Goal: Transaction & Acquisition: Purchase product/service

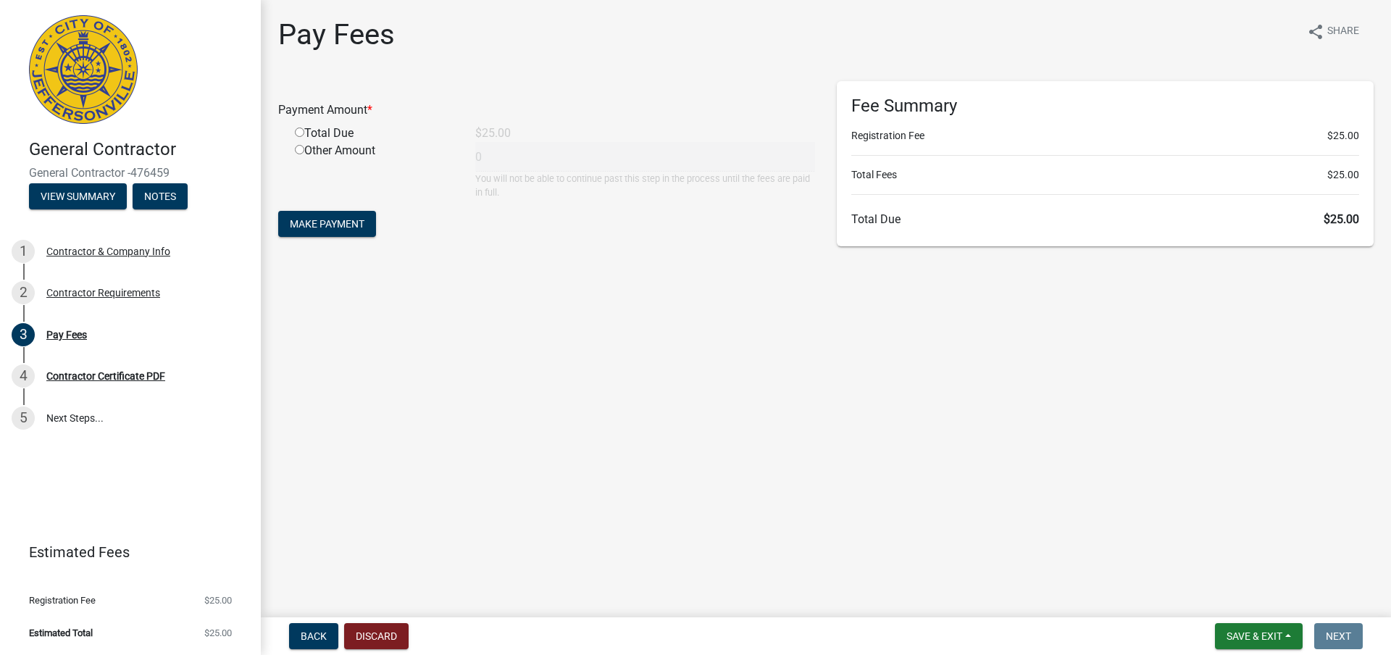
click at [297, 130] on input "radio" at bounding box center [299, 131] width 9 height 9
radio input "true"
type input "25"
click at [327, 222] on span "Make Payment" at bounding box center [327, 224] width 75 height 12
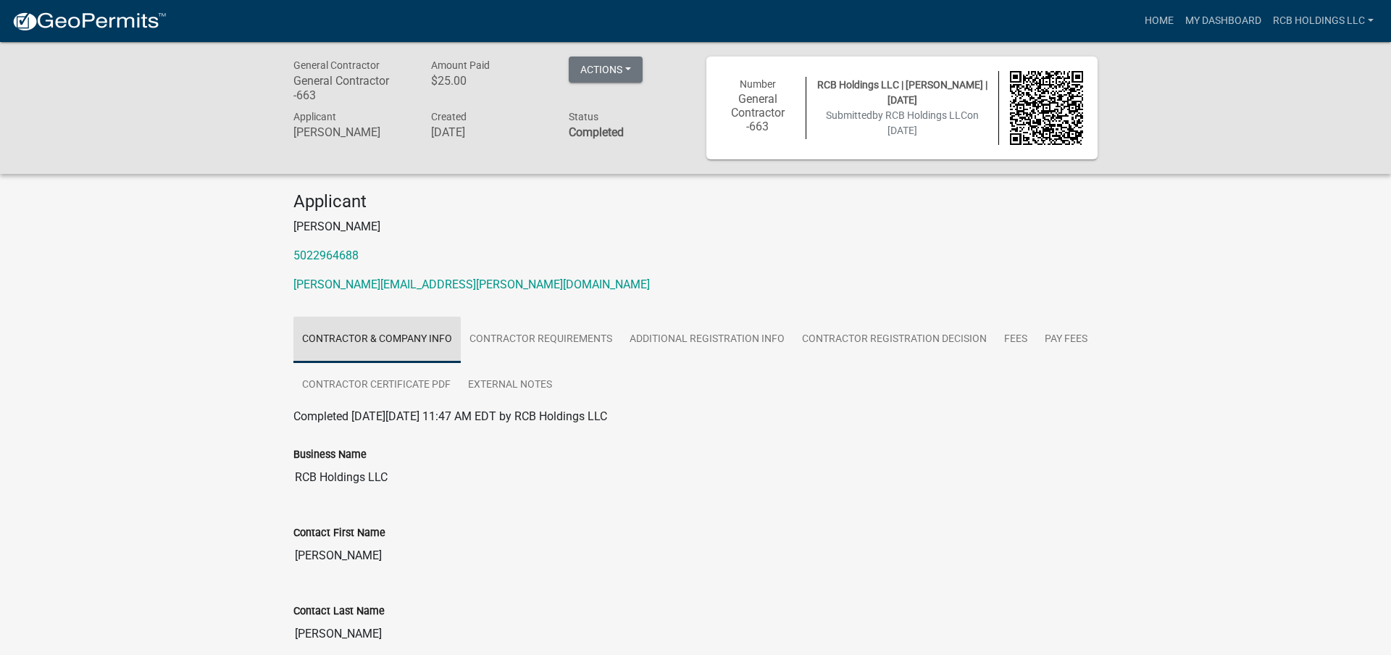
click at [411, 332] on link "Contractor & Company Info" at bounding box center [376, 340] width 167 height 46
click at [1066, 105] on img at bounding box center [1047, 108] width 74 height 74
click at [881, 345] on link "Contractor Registration Decision" at bounding box center [894, 340] width 202 height 46
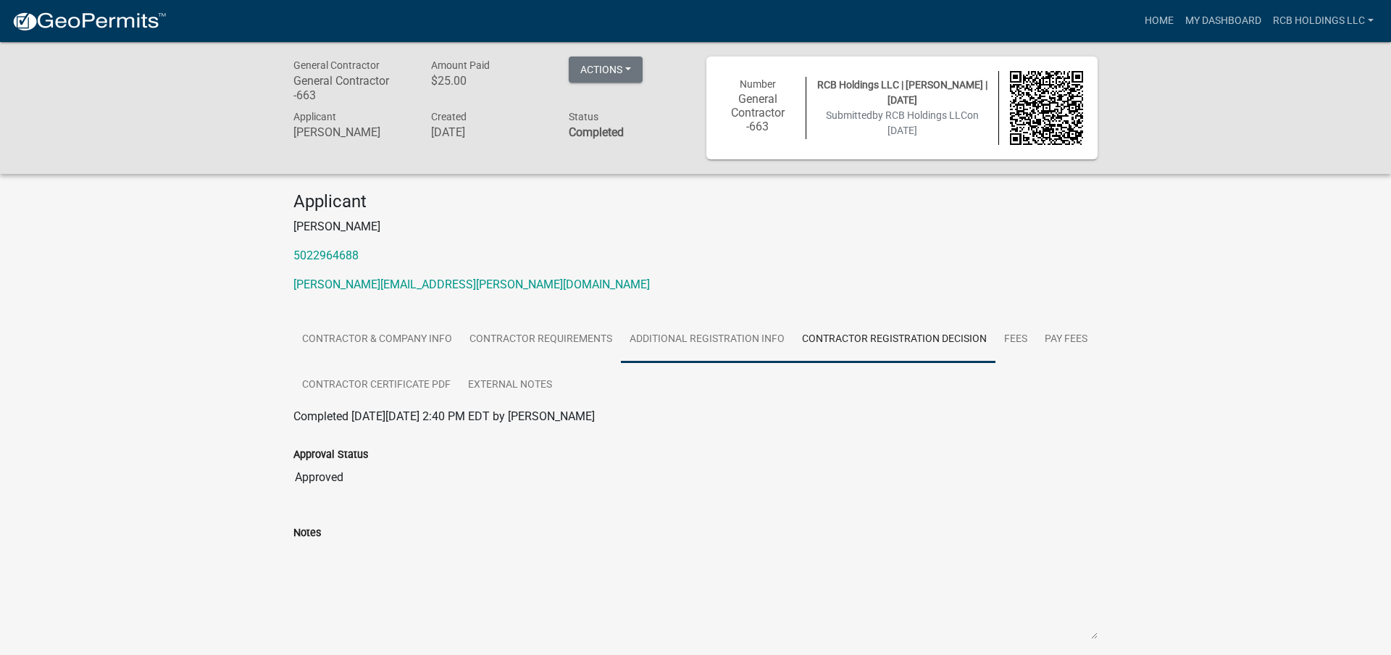
click at [699, 348] on link "Additional Registration Info" at bounding box center [707, 340] width 172 height 46
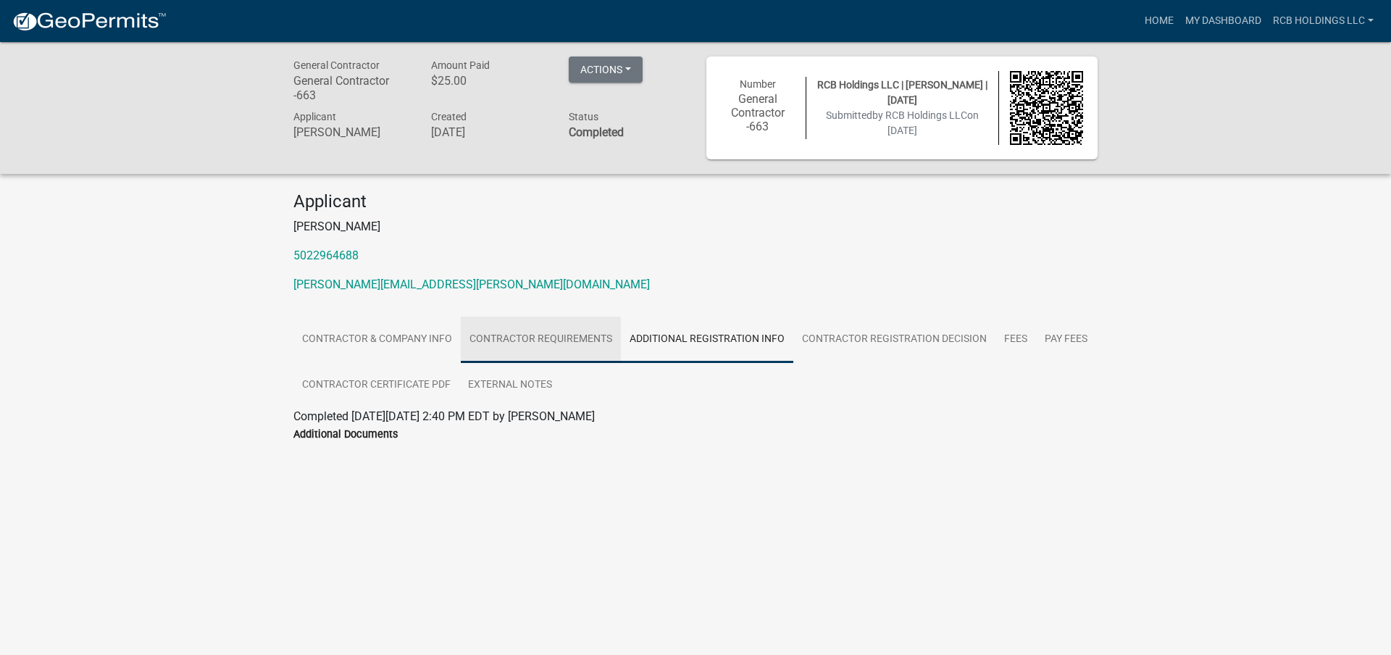
click at [567, 357] on link "Contractor Requirements" at bounding box center [541, 340] width 160 height 46
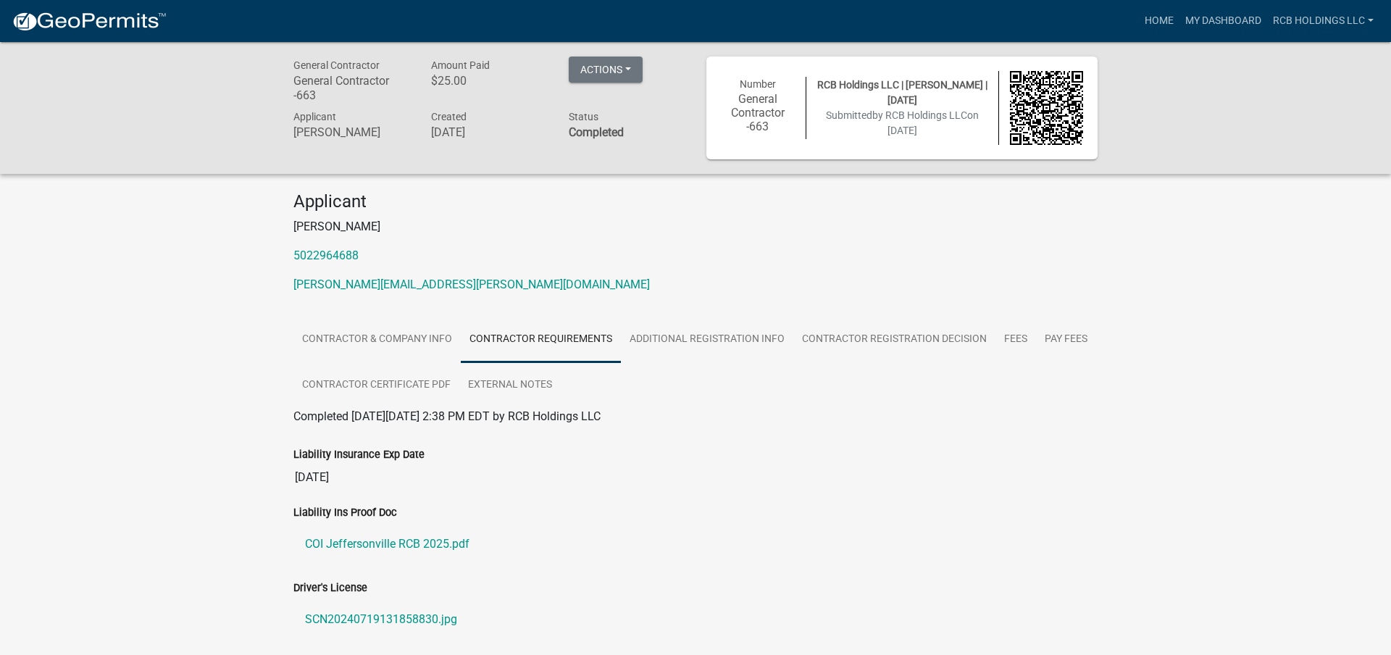
click at [98, 27] on img at bounding box center [89, 22] width 155 height 22
